Goal: Complete application form

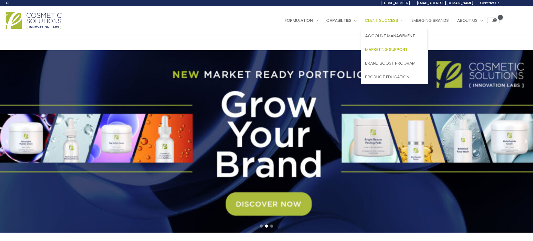
click at [401, 47] on span "Marketing Support" at bounding box center [386, 49] width 42 height 6
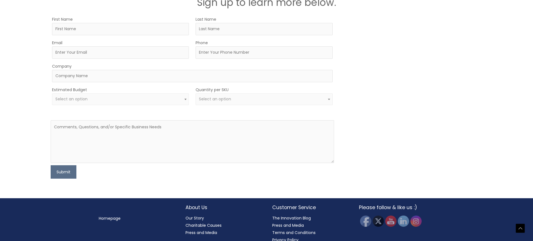
scroll to position [894, 0]
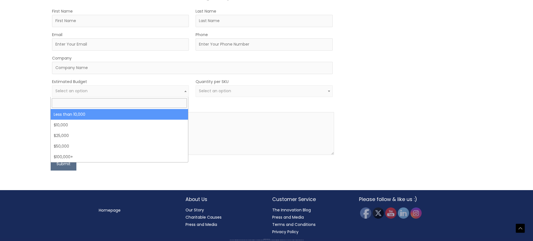
click at [149, 91] on span "Select an option" at bounding box center [120, 90] width 130 height 5
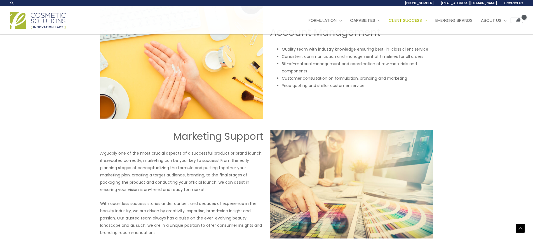
scroll to position [307, 0]
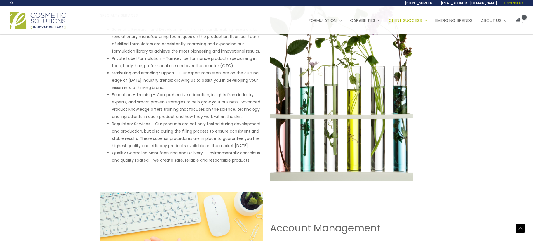
click at [513, 3] on span "Contact Us" at bounding box center [512, 3] width 19 height 5
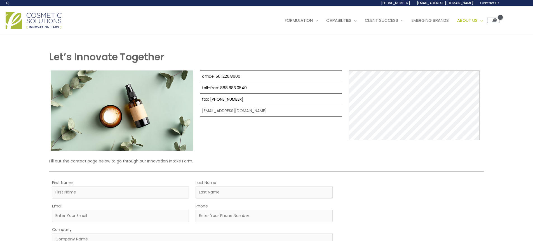
click at [243, 75] on td "office: 561.226.8600" at bounding box center [271, 76] width 142 height 11
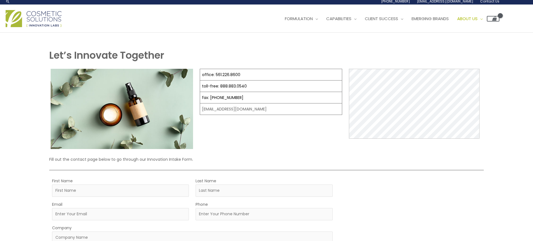
scroll to position [84, 0]
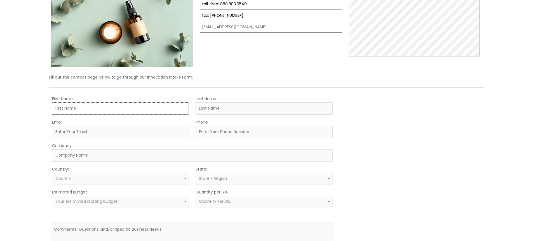
click at [107, 110] on input "First Name" at bounding box center [120, 108] width 137 height 12
type input "Maggie"
type input "Cooney"
type input "maggie.cooney@outlook.com"
click at [290, 135] on input "Phone" at bounding box center [263, 132] width 137 height 12
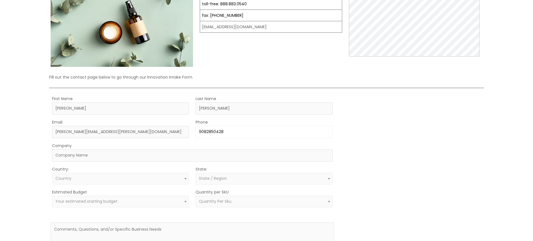
type input "9082850428"
click at [177, 155] on input "Company" at bounding box center [192, 155] width 280 height 12
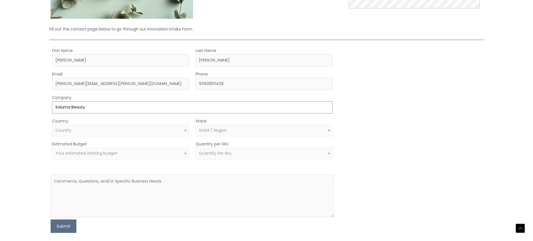
scroll to position [140, 0]
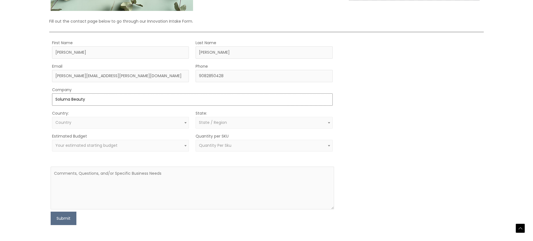
type input "Soluma Beauty"
click at [131, 133] on form "First Name Maggie Last Name Cooney Email maggie.cooney@outlook.com Phone 908285…" at bounding box center [192, 132] width 283 height 186
click at [131, 125] on span "Country" at bounding box center [120, 122] width 130 height 5
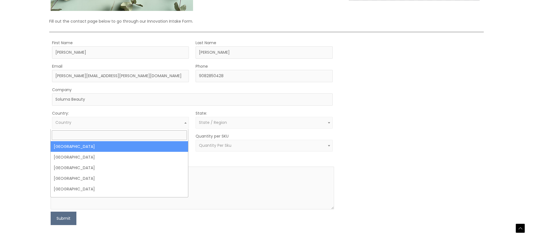
select select "United States"
select select
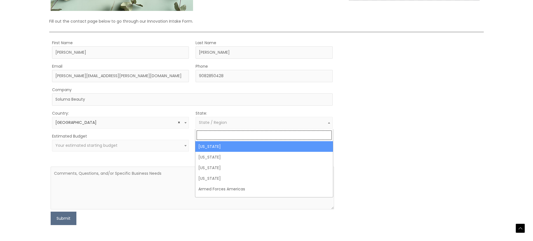
click at [220, 118] on span "State / Region" at bounding box center [263, 123] width 137 height 12
type input "flo"
select select "Florida"
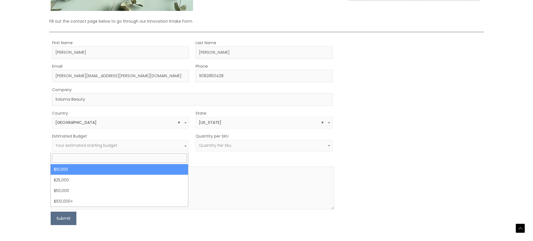
click at [150, 145] on span "Your estimated starting budget" at bounding box center [120, 145] width 130 height 5
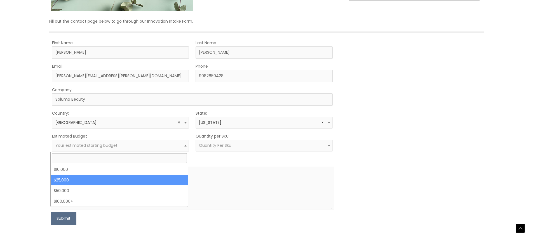
select select "25000"
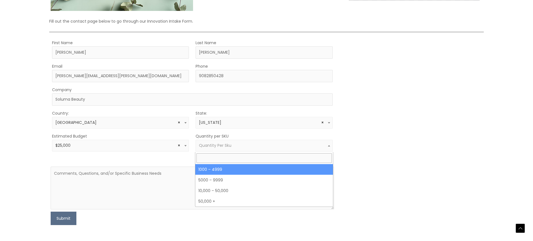
click at [209, 150] on span "Quantity Per Sku" at bounding box center [263, 146] width 137 height 12
select select "10"
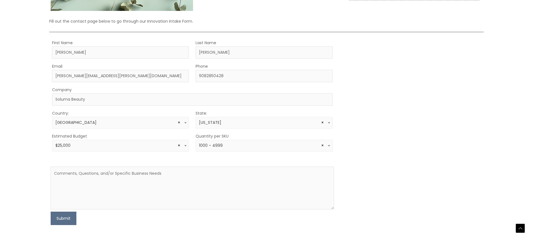
scroll to position [195, 0]
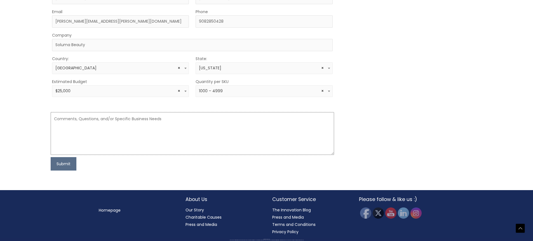
click at [115, 127] on textarea at bounding box center [192, 133] width 283 height 43
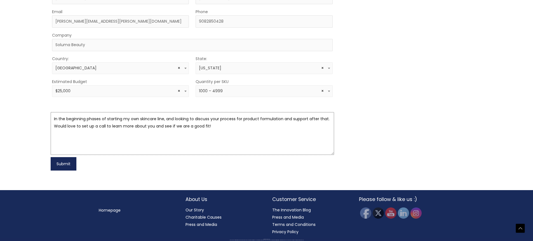
type textarea "In the beginning phases of starting my own skincare line, and looking to discus…"
click at [71, 162] on button "Submit" at bounding box center [64, 163] width 26 height 13
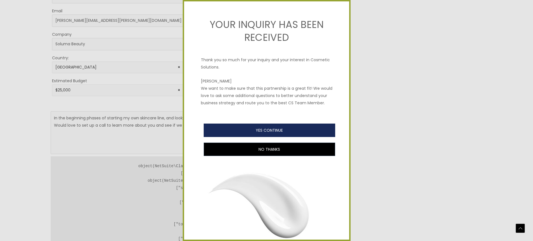
click at [238, 137] on button "YES CONTINUE" at bounding box center [269, 130] width 131 height 13
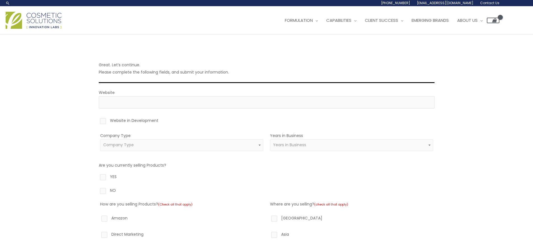
scroll to position [28, 0]
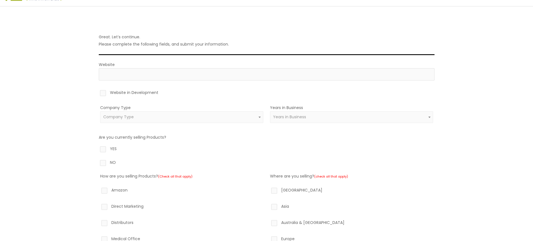
click at [200, 121] on span "Company Type" at bounding box center [181, 117] width 163 height 12
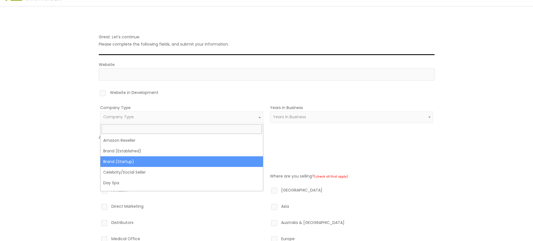
select select "39"
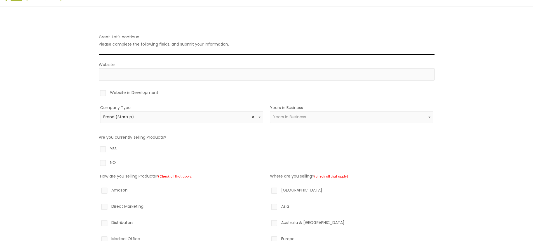
click at [133, 93] on label "Website in Development" at bounding box center [266, 94] width 335 height 10
click at [97, 93] on input "Website in Development" at bounding box center [95, 91] width 4 height 4
checkbox input "true"
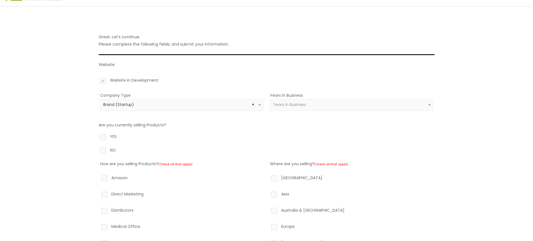
click at [320, 101] on span "Years in Business" at bounding box center [351, 105] width 163 height 12
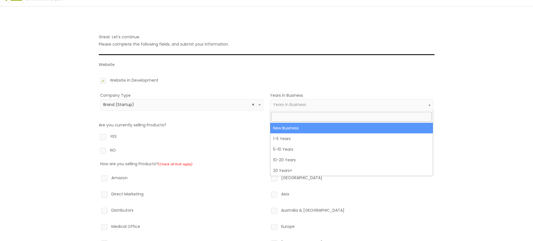
select select "1"
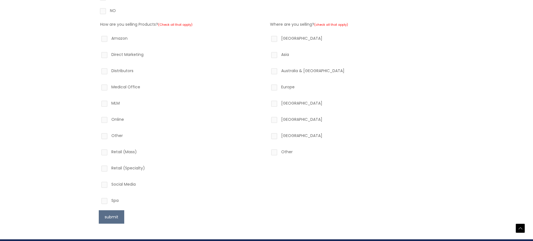
scroll to position [168, 0]
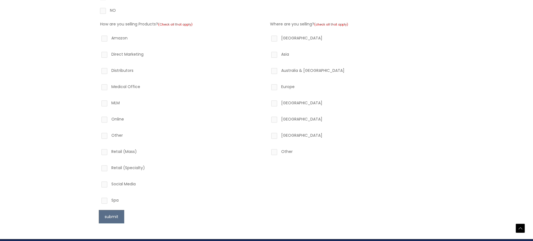
click at [123, 184] on label "Social Media" at bounding box center [181, 185] width 163 height 10
click at [98, 184] on input "Social Media" at bounding box center [96, 182] width 4 height 4
checkbox input "true"
click at [117, 119] on label "Online" at bounding box center [181, 120] width 163 height 10
click at [98, 119] on input "Online" at bounding box center [96, 117] width 4 height 4
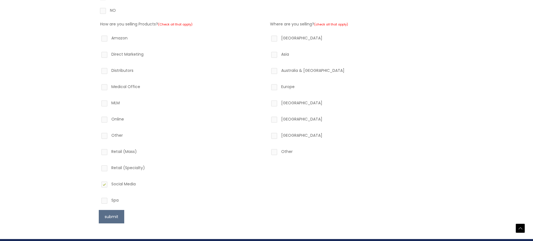
checkbox input "true"
click at [124, 53] on label "Direct Marketing" at bounding box center [181, 56] width 163 height 10
click at [98, 53] on input "Direct Marketing" at bounding box center [96, 53] width 4 height 4
checkbox input "true"
click at [300, 39] on label "North America" at bounding box center [351, 39] width 163 height 10
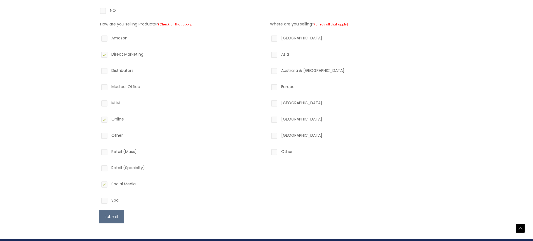
click at [268, 38] on input "North America" at bounding box center [266, 36] width 4 height 4
checkbox input "true"
click at [118, 220] on button "submit" at bounding box center [111, 216] width 25 height 13
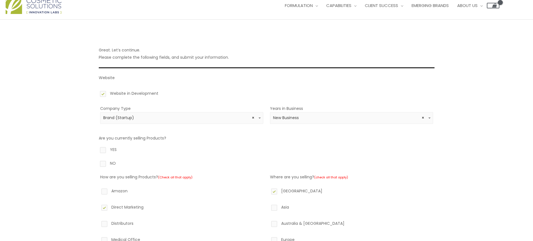
scroll to position [0, 0]
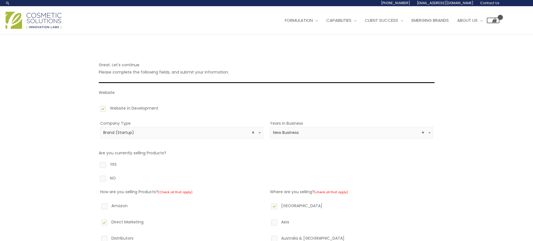
click at [100, 181] on label "NO" at bounding box center [266, 179] width 335 height 10
click at [97, 178] on input "NO" at bounding box center [95, 176] width 4 height 4
radio input "true"
click at [101, 180] on label "NO" at bounding box center [266, 179] width 335 height 10
click at [97, 178] on input "NO" at bounding box center [95, 176] width 4 height 4
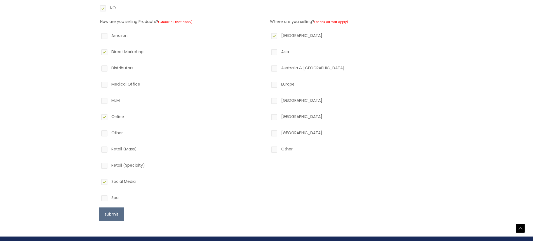
scroll to position [196, 0]
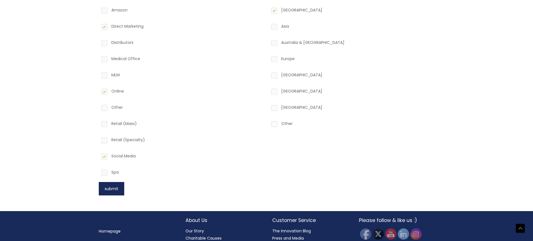
click at [115, 188] on button "submit" at bounding box center [111, 188] width 25 height 13
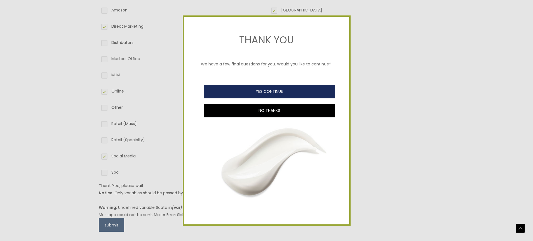
click at [302, 88] on button "YES CONTINUE" at bounding box center [269, 91] width 131 height 13
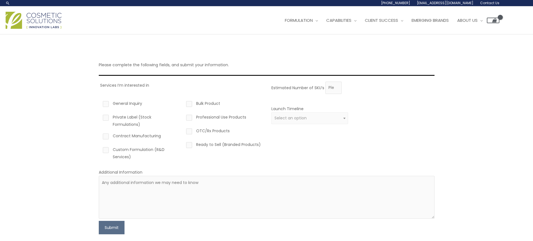
click at [124, 103] on label "General Inquiry" at bounding box center [139, 105] width 77 height 10
click at [100, 103] on input "General Inquiry" at bounding box center [98, 102] width 4 height 4
checkbox input "true"
click at [159, 150] on label "Custom Formulation (R&D Services)" at bounding box center [139, 153] width 77 height 15
click at [100, 150] on input "Custom Formulation (R&D Services)" at bounding box center [98, 148] width 4 height 4
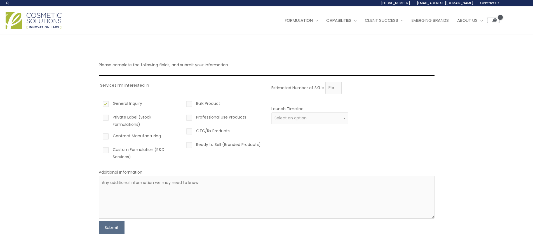
checkbox input "true"
click at [327, 116] on span "Select an option" at bounding box center [309, 117] width 70 height 5
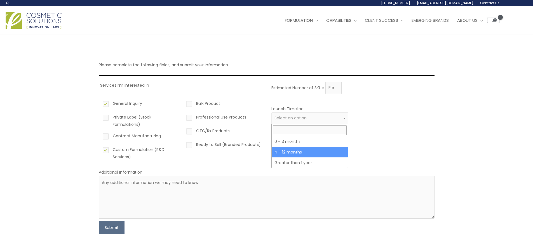
select select "3"
click at [320, 120] on span "× 4 – 12 months" at bounding box center [309, 117] width 70 height 5
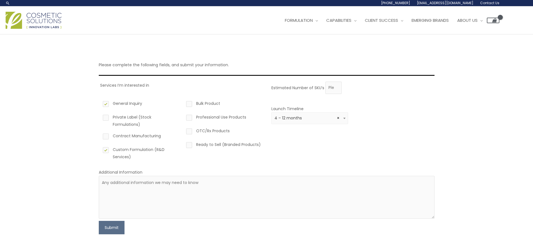
click at [391, 146] on div "Estimated Number of SKU’s Launch Timeline 0 – 3 months 4 – 12 months Greater th…" at bounding box center [351, 123] width 163 height 83
click at [117, 228] on button "Submit" at bounding box center [112, 227] width 26 height 13
click at [338, 90] on input "Estimated Number of SKU’s" at bounding box center [333, 88] width 16 height 12
click at [336, 86] on input "1" at bounding box center [333, 88] width 16 height 12
click at [334, 90] on input "0" at bounding box center [333, 88] width 16 height 12
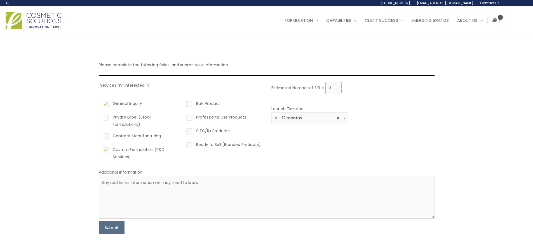
click at [332, 88] on input "0" at bounding box center [333, 88] width 16 height 12
type input "01000"
click at [347, 88] on div "Estimated Number of SKU’s 01000" at bounding box center [351, 88] width 160 height 12
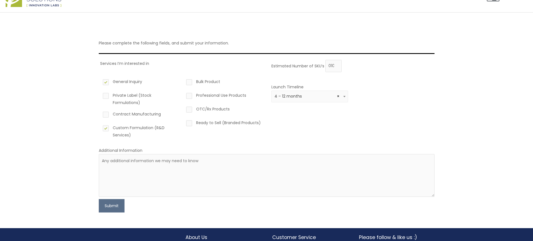
scroll to position [56, 0]
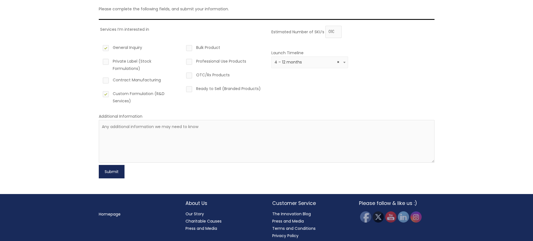
click at [105, 174] on button "Submit" at bounding box center [112, 171] width 26 height 13
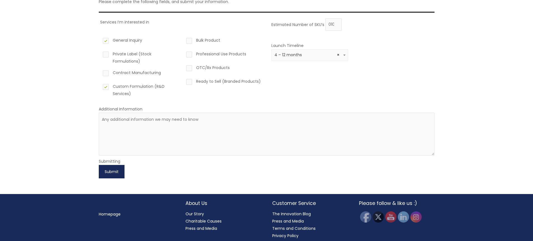
scroll to position [67, 0]
